Goal: Task Accomplishment & Management: Use online tool/utility

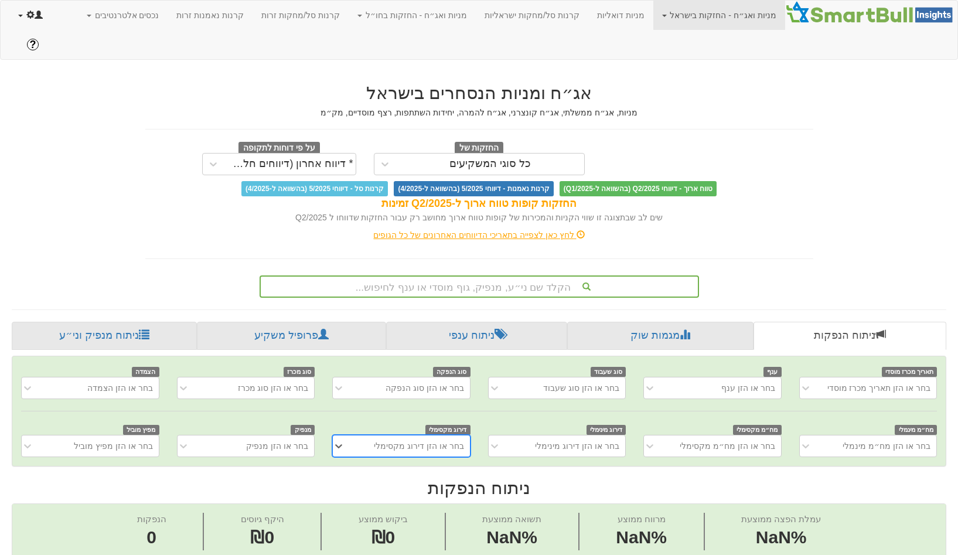
click at [19, 8] on link at bounding box center [30, 15] width 42 height 29
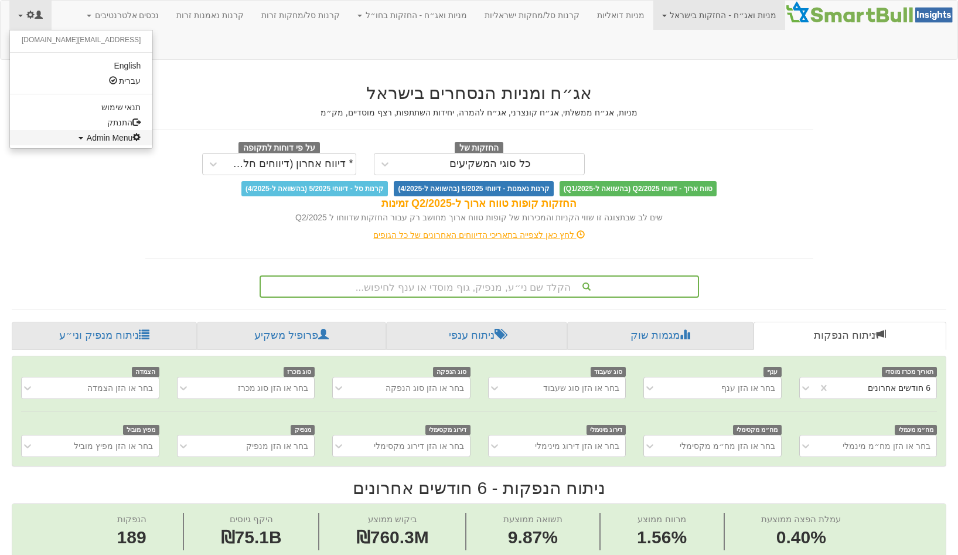
click at [92, 144] on link "Admin Menu" at bounding box center [81, 137] width 142 height 15
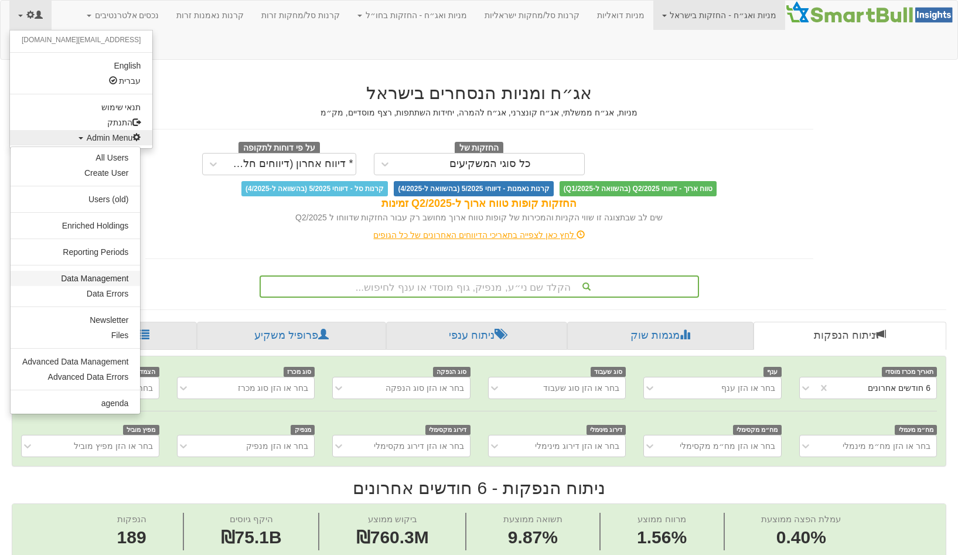
click at [86, 281] on link "Data Management" at bounding box center [75, 278] width 129 height 15
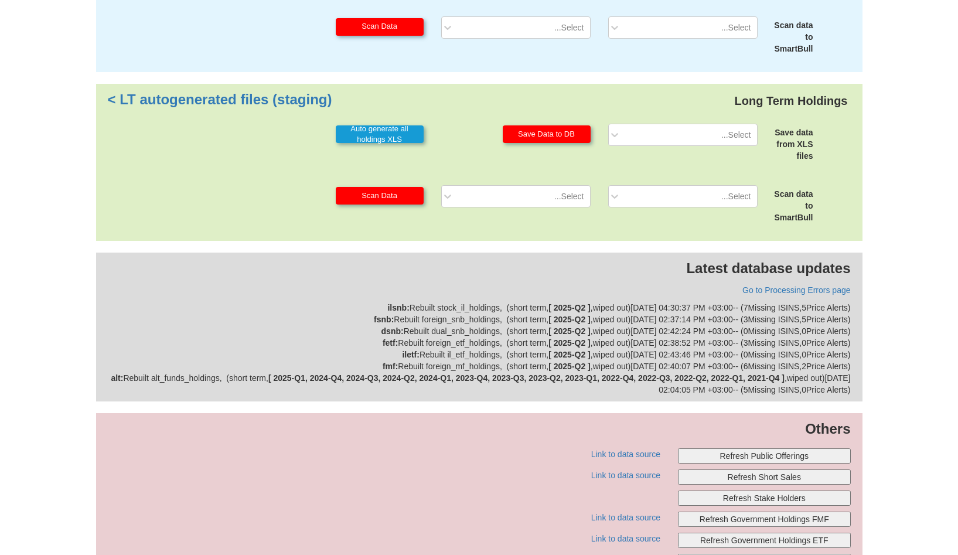
scroll to position [269, 0]
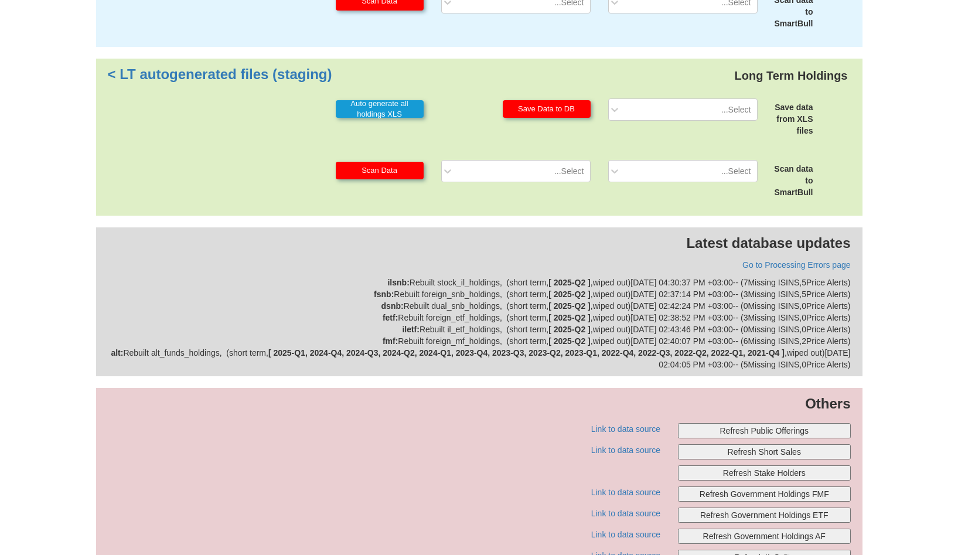
click at [746, 423] on button "Refresh Public Offerings" at bounding box center [764, 430] width 173 height 15
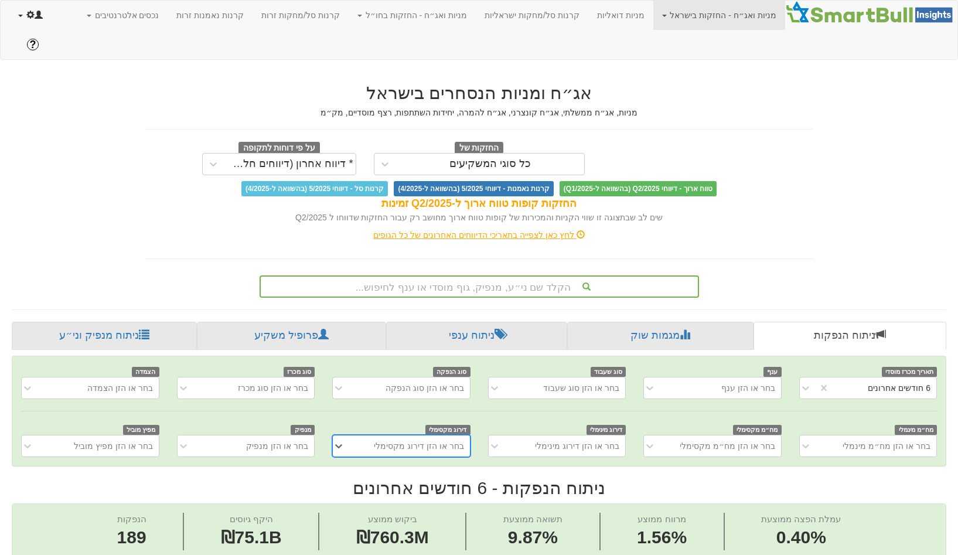
click at [40, 22] on link at bounding box center [30, 15] width 42 height 29
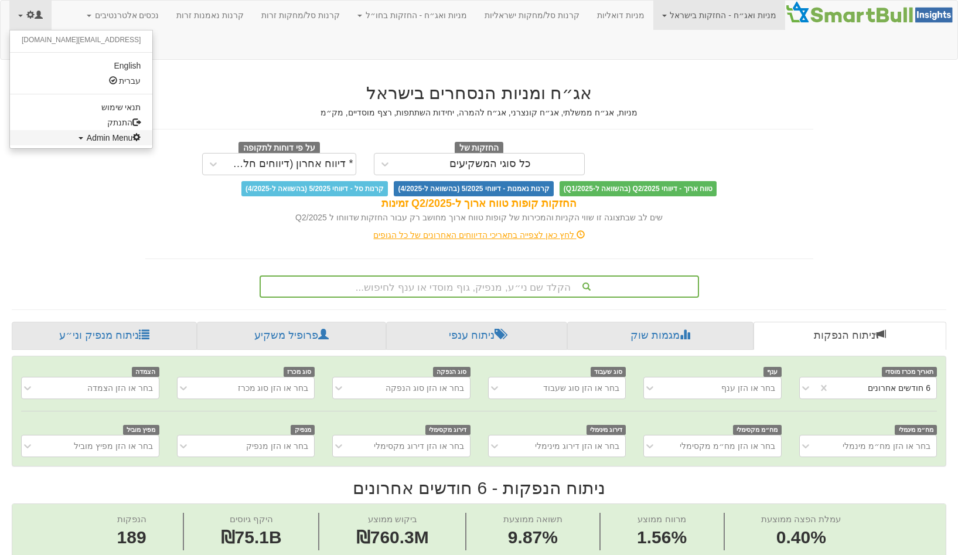
click at [87, 138] on span "Admin Menu" at bounding box center [114, 137] width 54 height 9
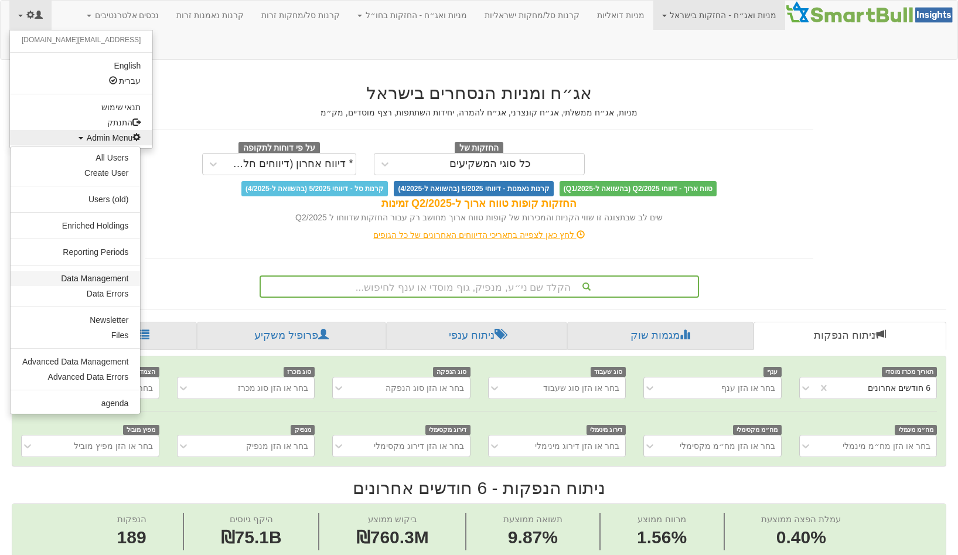
scroll to position [0, 2293]
click at [71, 284] on link "Data Management" at bounding box center [75, 278] width 129 height 15
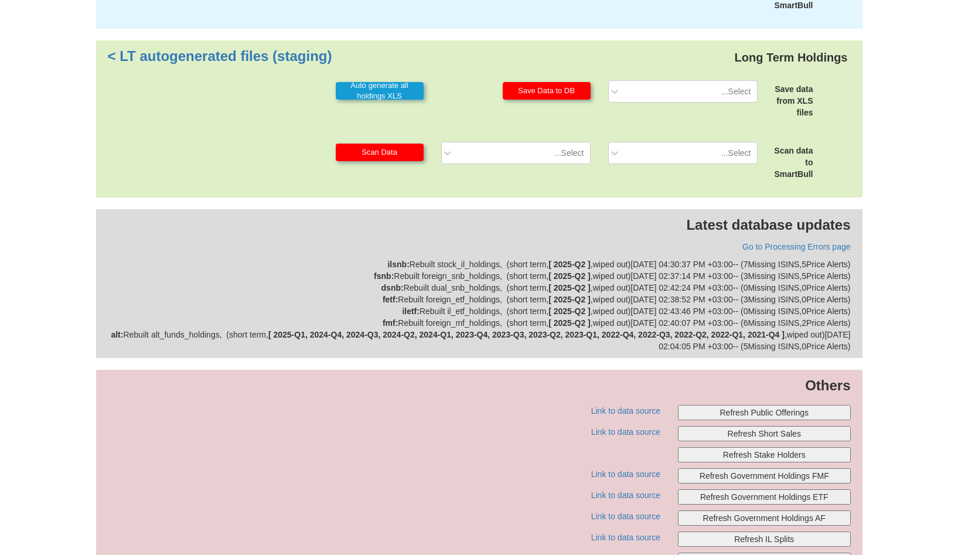
scroll to position [293, 0]
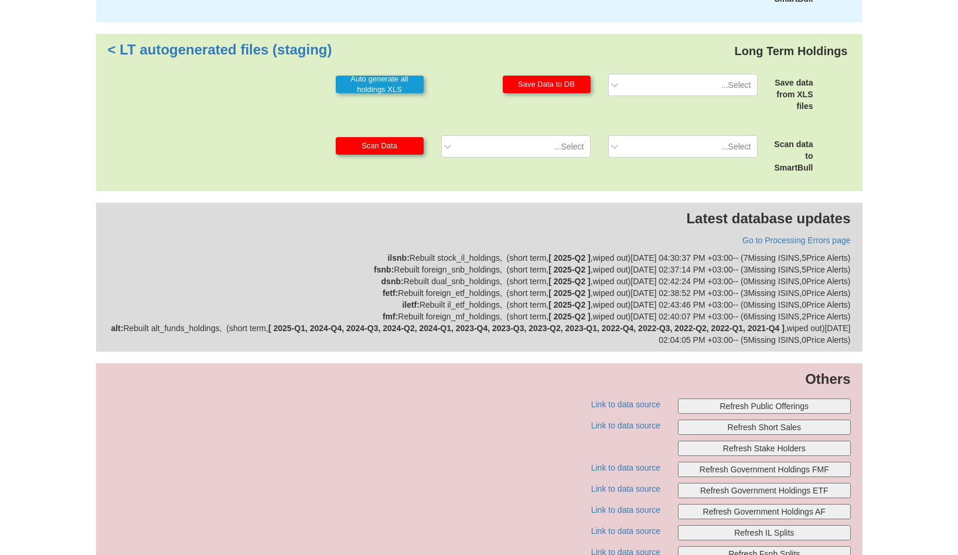
click at [763, 367] on div "Others Refresh Public Offerings Link to data source Refresh Short Sales Link to…" at bounding box center [479, 466] width 766 height 206
click at [753, 398] on button "Refresh Public Offerings" at bounding box center [764, 405] width 173 height 15
click at [749, 398] on button "Refresh Public Offerings" at bounding box center [764, 405] width 173 height 15
